Goal: Task Accomplishment & Management: Use online tool/utility

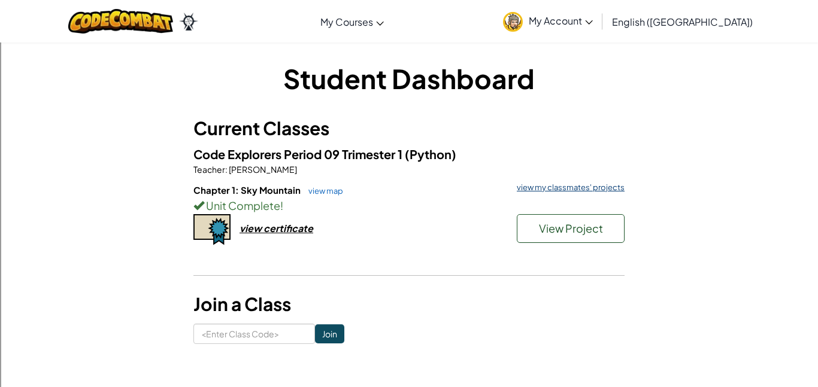
click at [578, 186] on link "view my classmates' projects" at bounding box center [568, 188] width 114 height 8
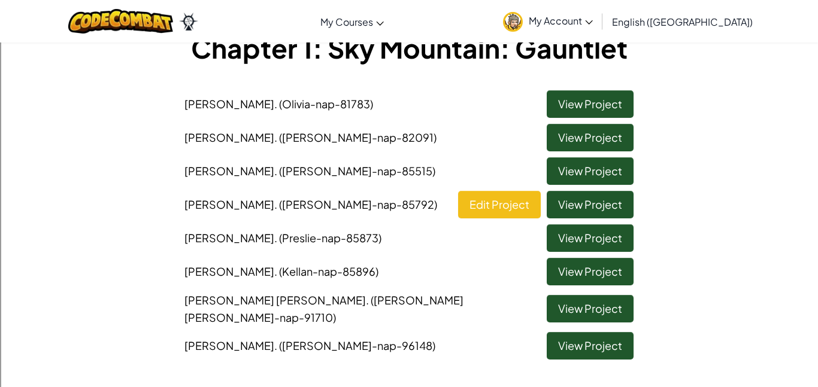
scroll to position [80, 0]
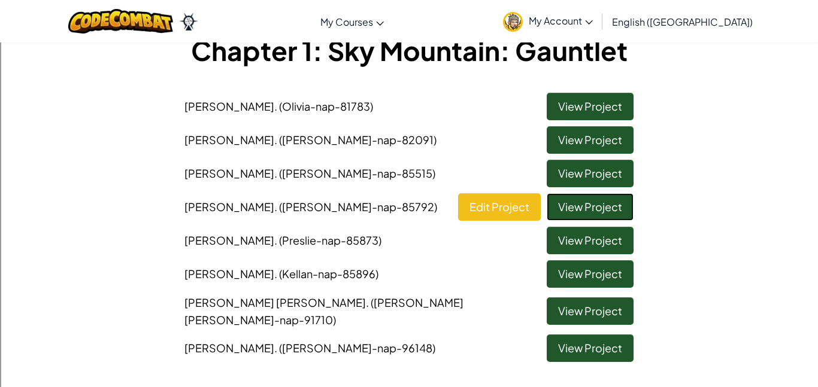
click at [588, 205] on link "View Project" at bounding box center [590, 207] width 87 height 28
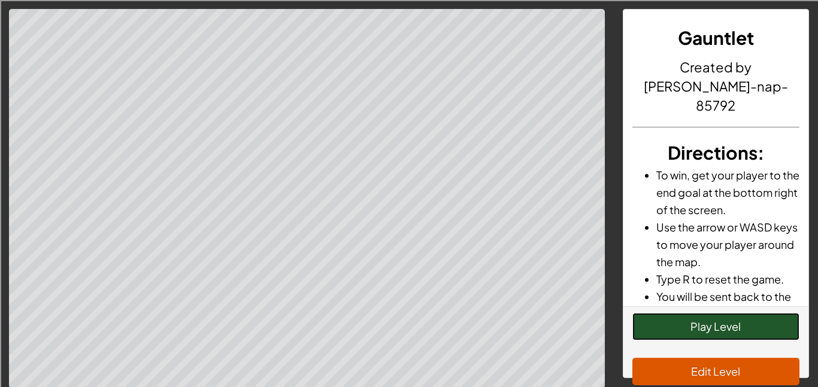
click at [687, 313] on button "Play Level" at bounding box center [716, 327] width 168 height 28
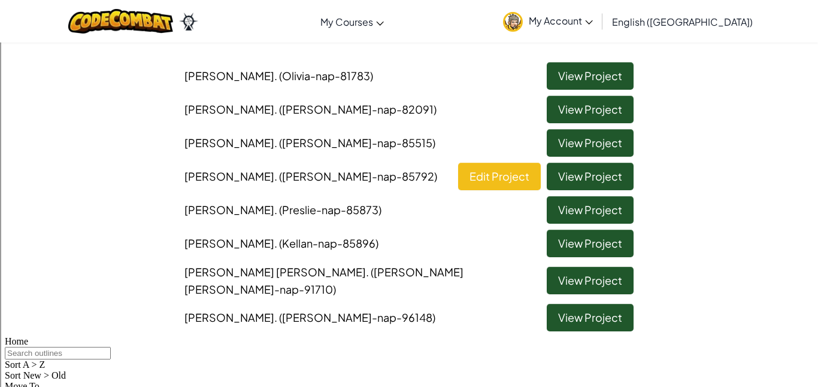
scroll to position [111, 0]
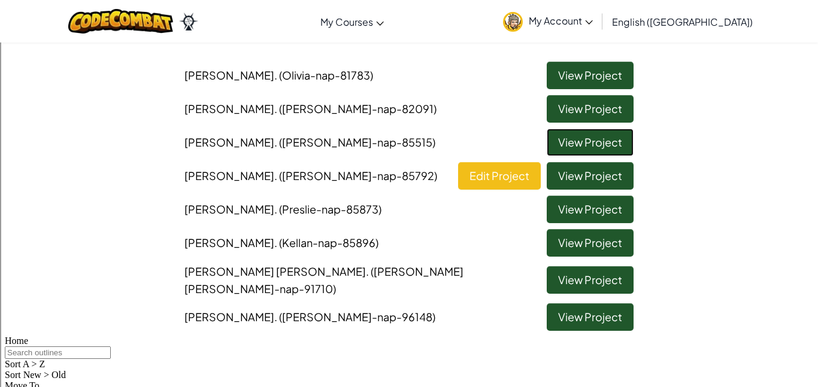
click at [600, 147] on link "View Project" at bounding box center [590, 143] width 87 height 28
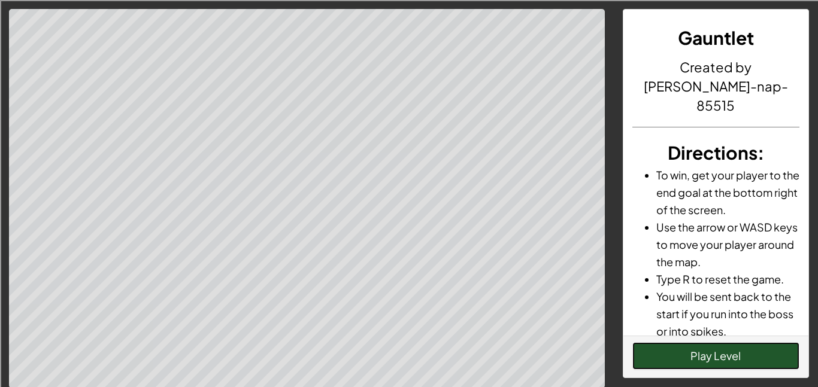
click at [705, 354] on button "Play Level" at bounding box center [716, 356] width 168 height 28
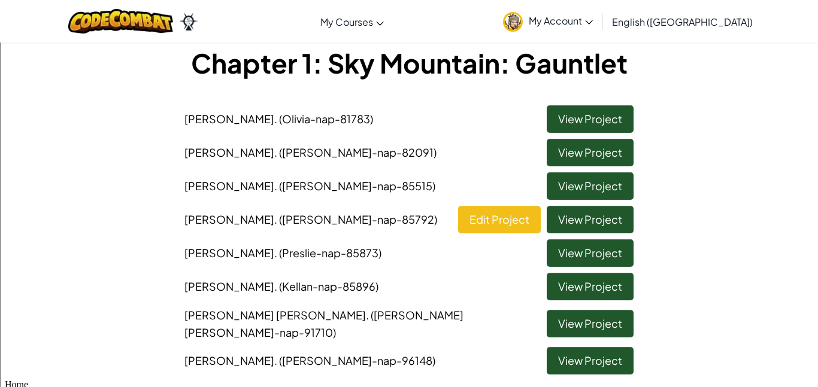
scroll to position [64, 0]
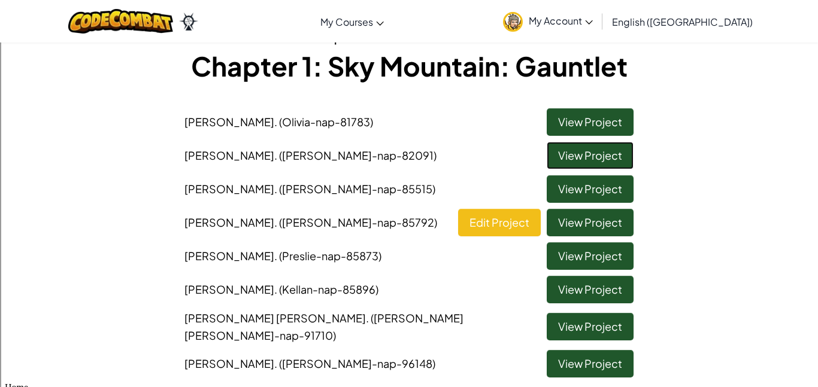
click at [574, 165] on link "View Project" at bounding box center [590, 156] width 87 height 28
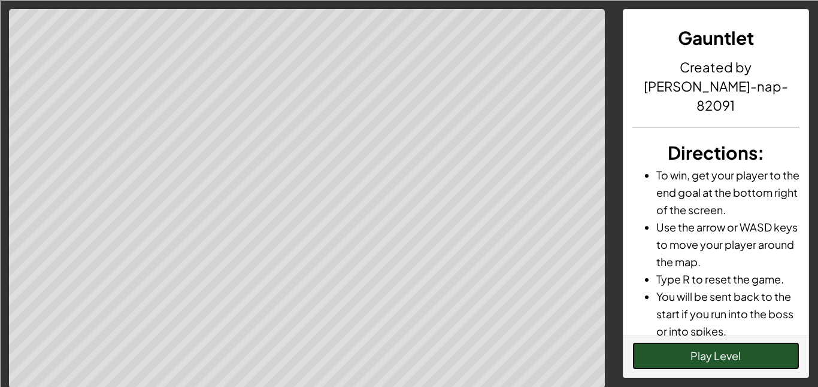
click at [713, 364] on button "Play Level" at bounding box center [716, 356] width 168 height 28
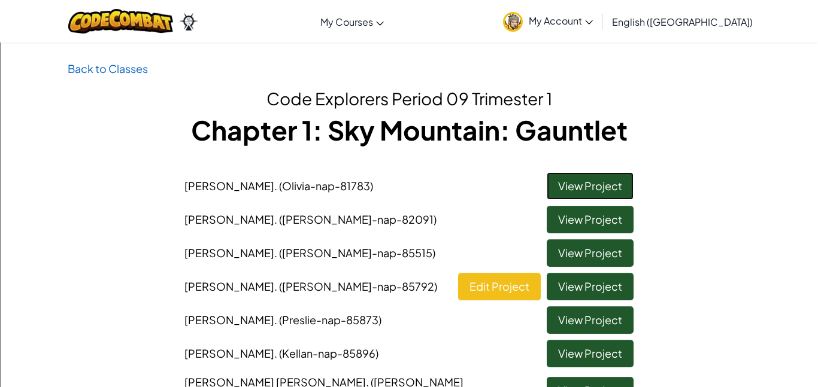
click at [581, 188] on link "View Project" at bounding box center [590, 186] width 87 height 28
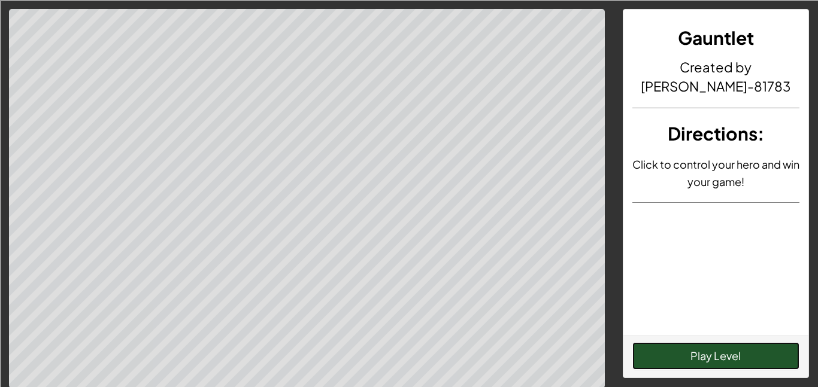
click at [709, 353] on button "Play Level" at bounding box center [716, 356] width 168 height 28
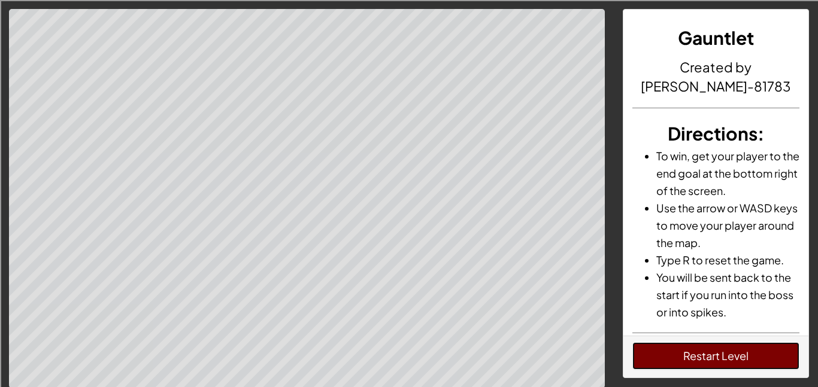
click at [697, 360] on button "Restart Level" at bounding box center [716, 356] width 168 height 28
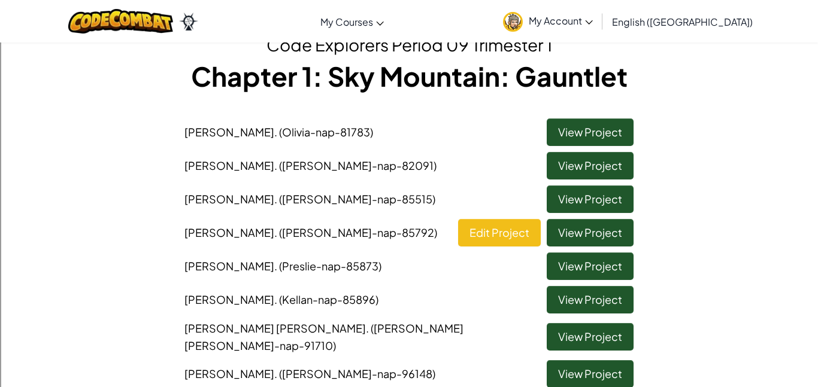
scroll to position [58, 0]
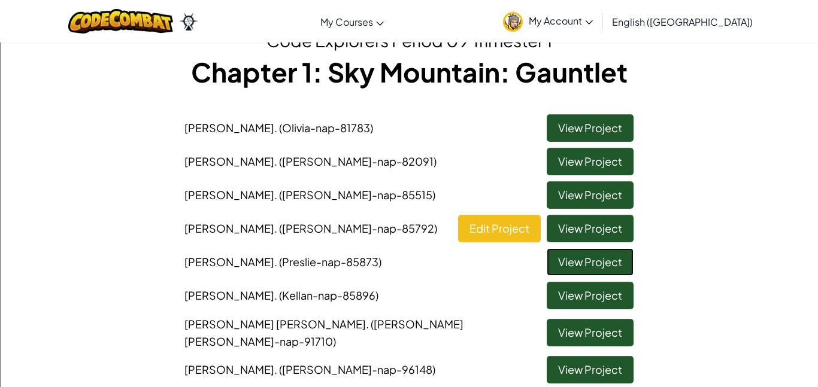
click at [580, 263] on link "View Project" at bounding box center [590, 262] width 87 height 28
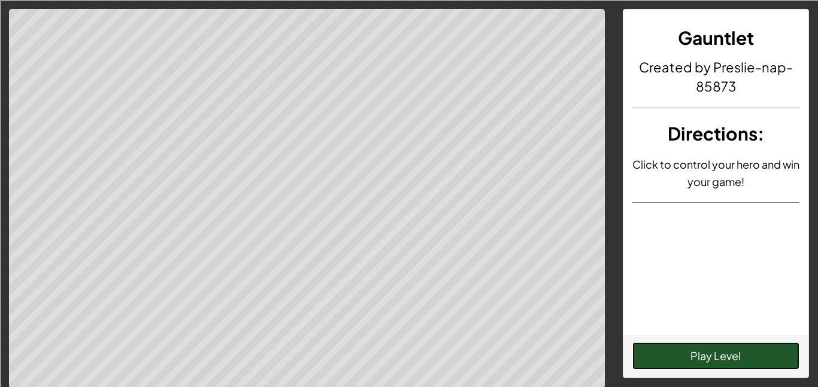
click at [718, 356] on button "Play Level" at bounding box center [716, 356] width 168 height 28
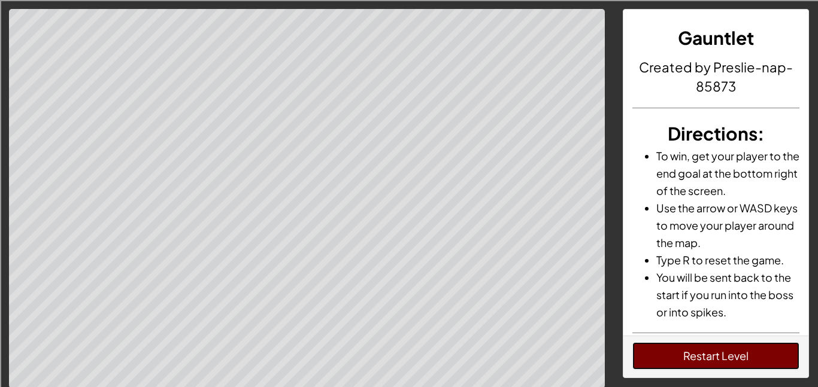
click at [753, 354] on button "Restart Level" at bounding box center [716, 356] width 168 height 28
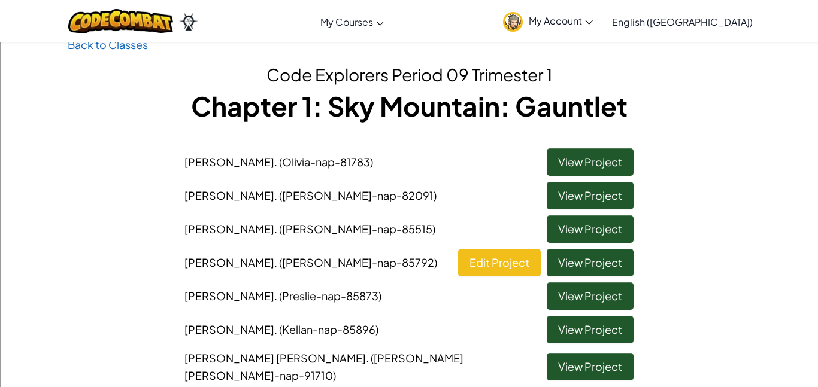
scroll to position [31, 0]
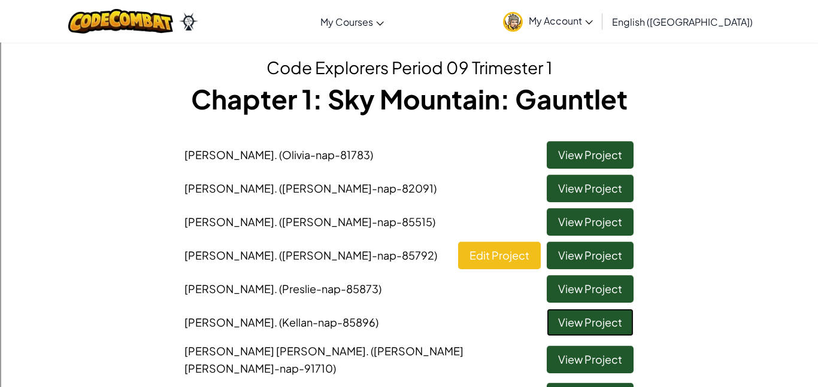
click at [588, 315] on link "View Project" at bounding box center [590, 323] width 87 height 28
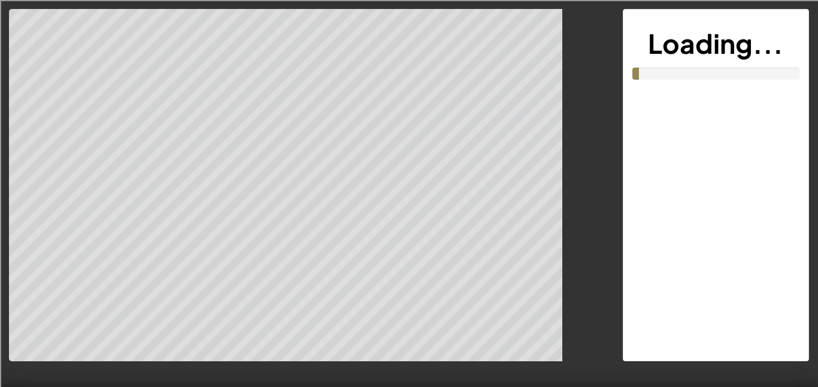
scroll to position [1, 0]
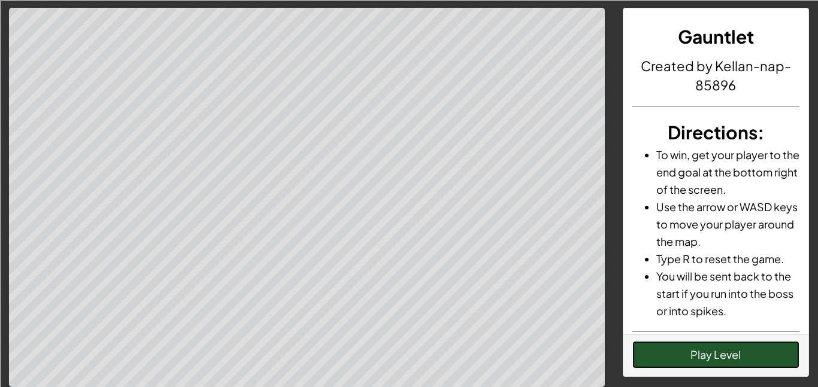
click at [709, 361] on button "Play Level" at bounding box center [716, 355] width 168 height 28
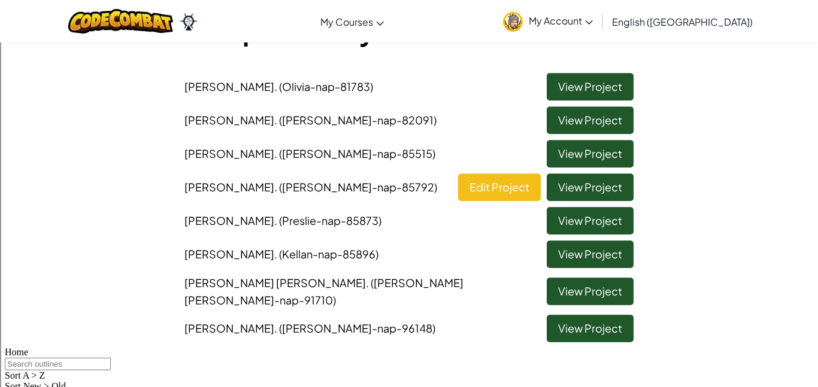
scroll to position [94, 0]
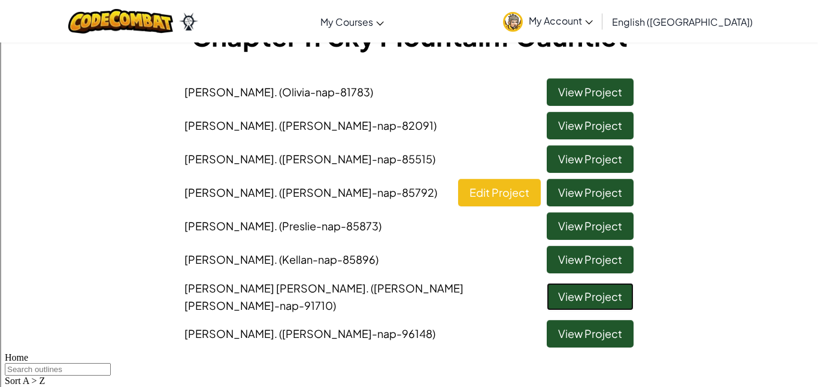
click at [619, 289] on link "View Project" at bounding box center [590, 297] width 87 height 28
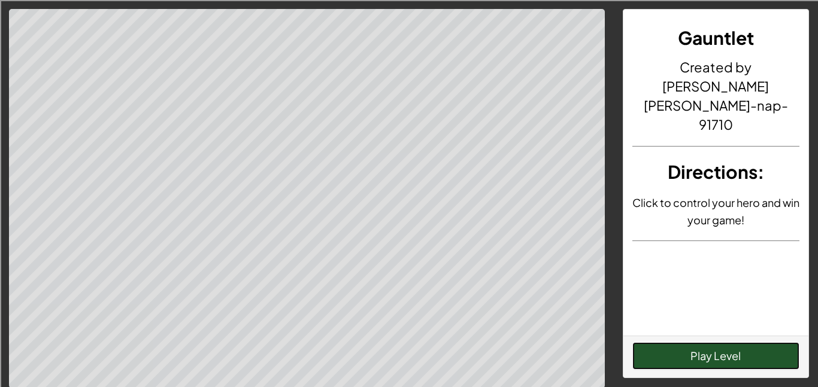
click at [693, 357] on button "Play Level" at bounding box center [716, 356] width 168 height 28
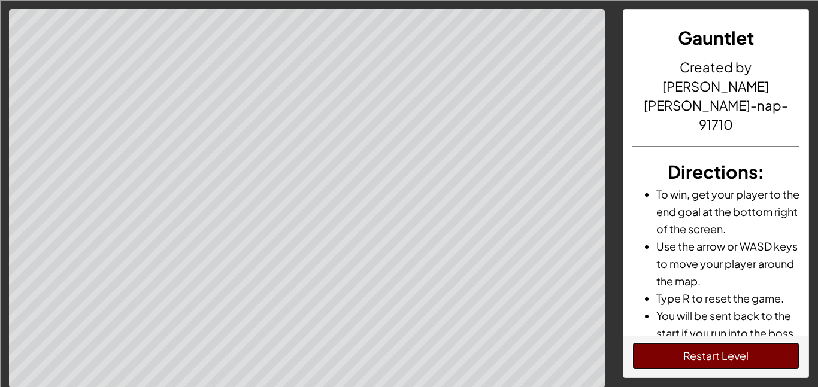
click at [693, 357] on button "Restart Level" at bounding box center [716, 356] width 168 height 28
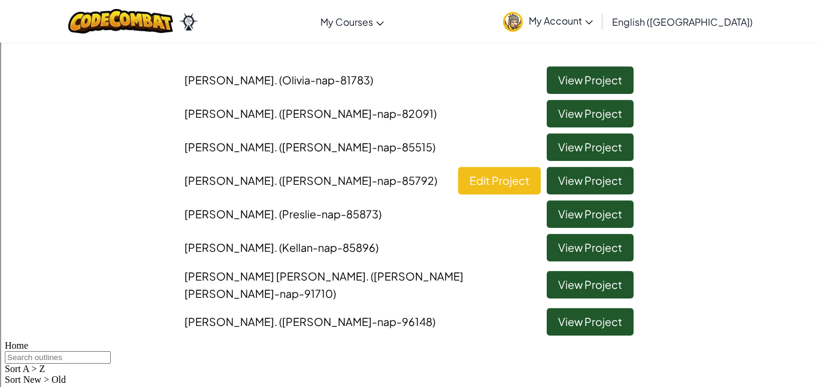
scroll to position [125, 0]
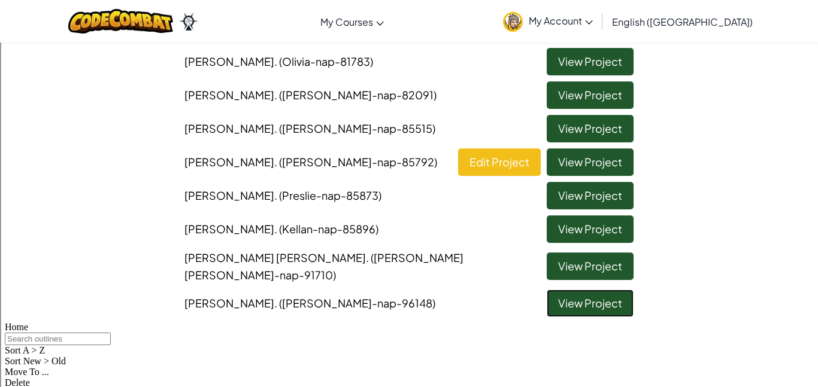
click at [600, 295] on link "View Project" at bounding box center [590, 304] width 87 height 28
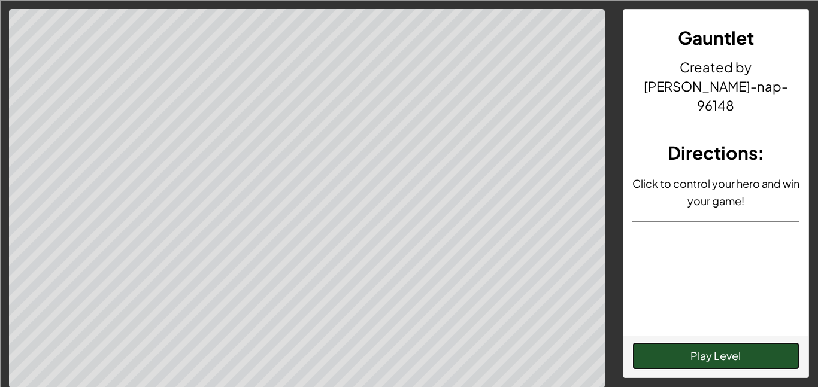
click at [708, 362] on button "Play Level" at bounding box center [716, 356] width 168 height 28
